Goal: Navigation & Orientation: Find specific page/section

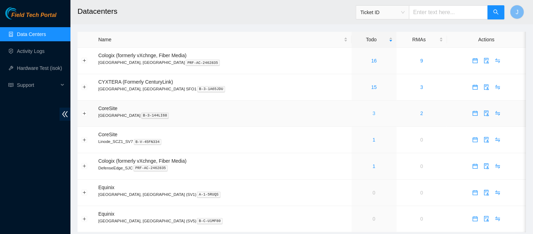
click at [373, 115] on link "3" at bounding box center [374, 113] width 3 height 6
